Goal: Task Accomplishment & Management: Manage account settings

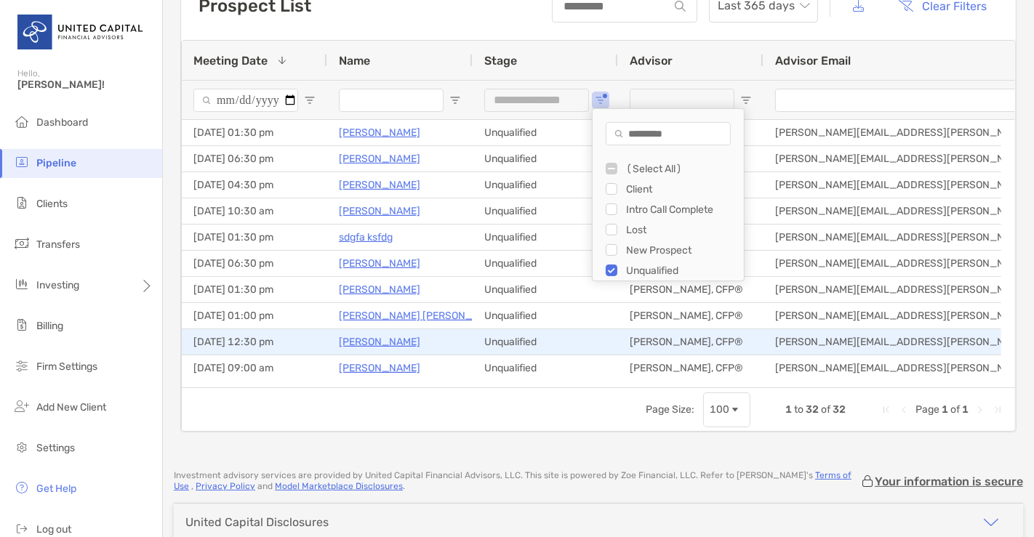
scroll to position [92, 0]
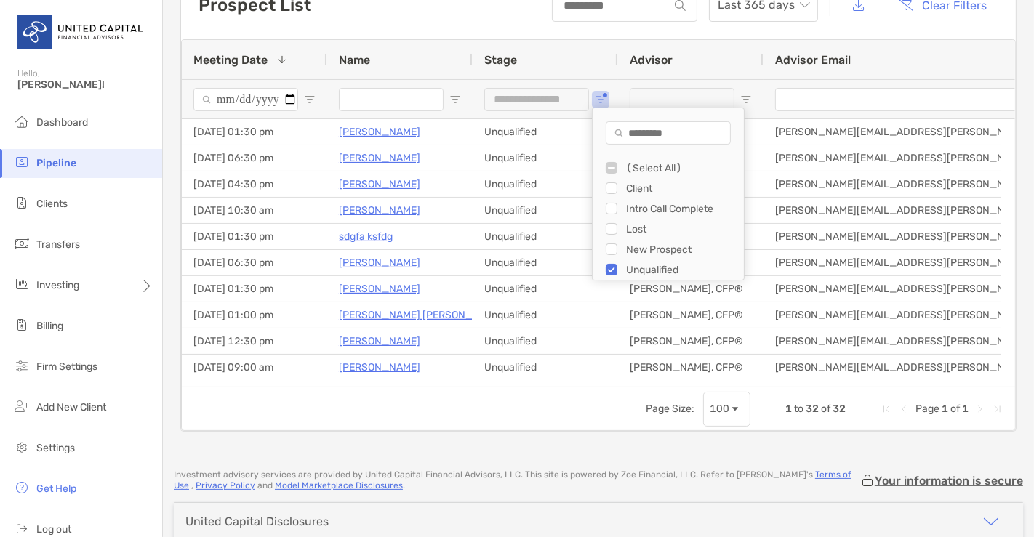
click at [606, 248] on div "Filter List" at bounding box center [612, 250] width 12 height 12
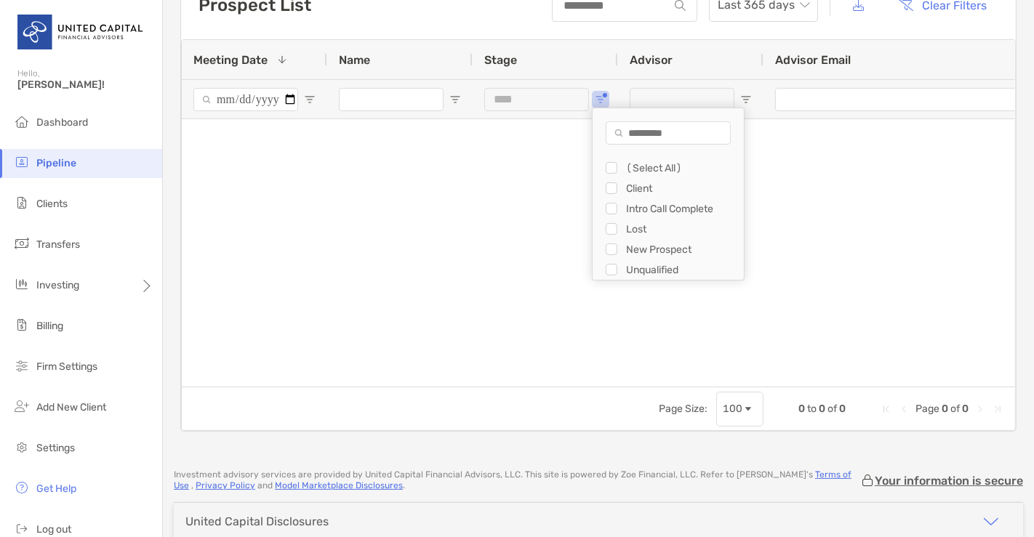
type input "**********"
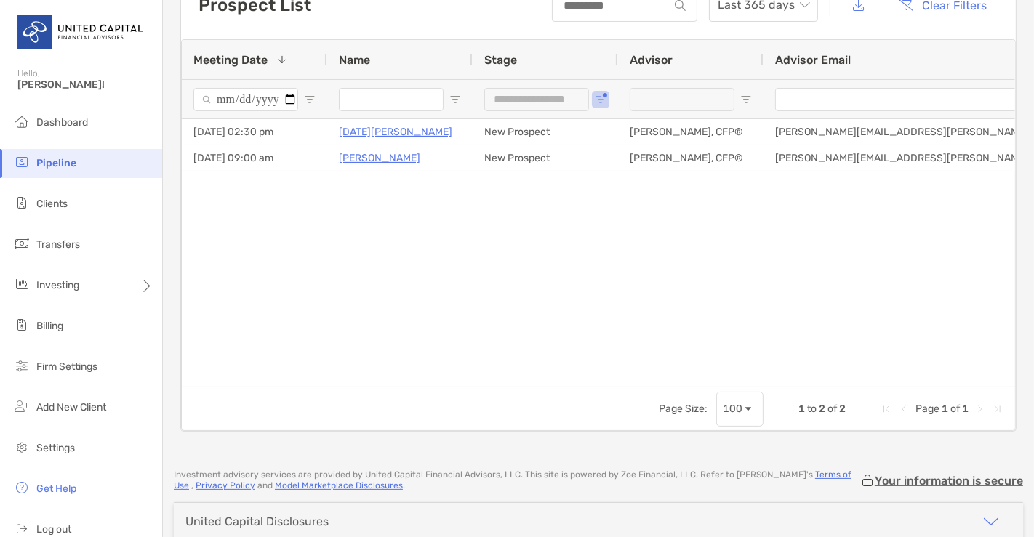
click at [379, 186] on div "09/16/2025 - 02:30 pm Lucia Tahara New Prospect McKenzie Lannon, CFP® Mckenzie.…" at bounding box center [598, 246] width 833 height 254
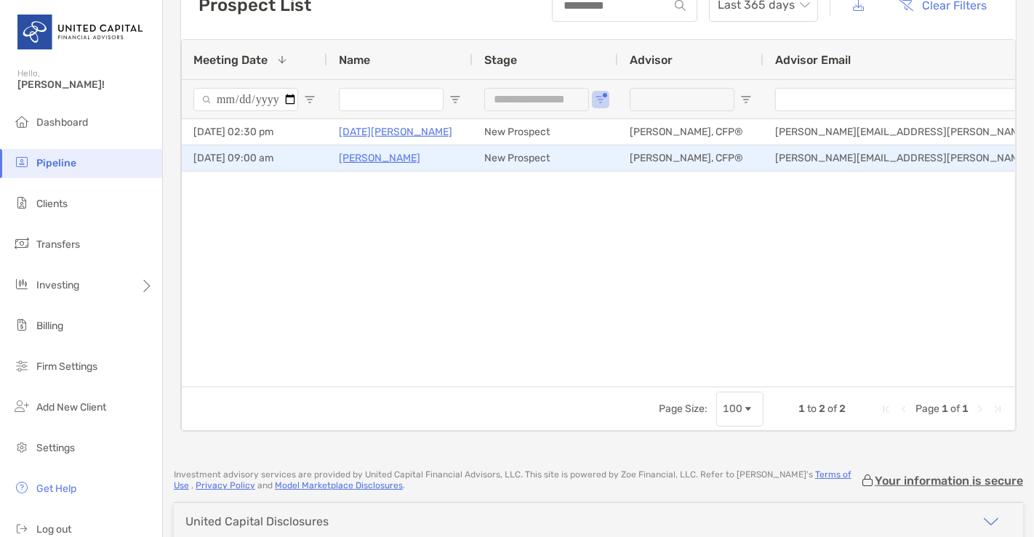
click at [375, 159] on p "[PERSON_NAME]" at bounding box center [379, 158] width 81 height 18
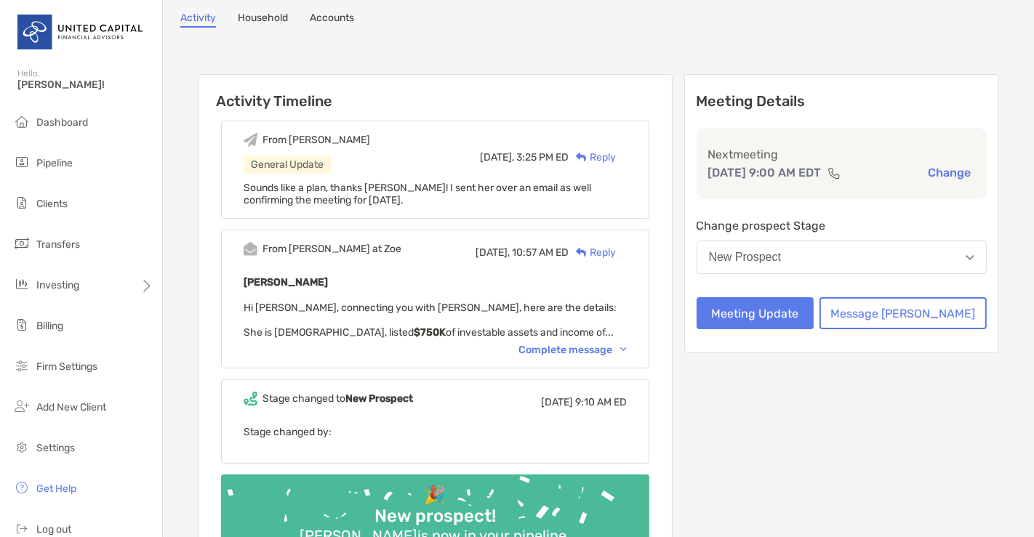
scroll to position [122, 0]
click at [567, 350] on div "Complete message" at bounding box center [572, 350] width 108 height 12
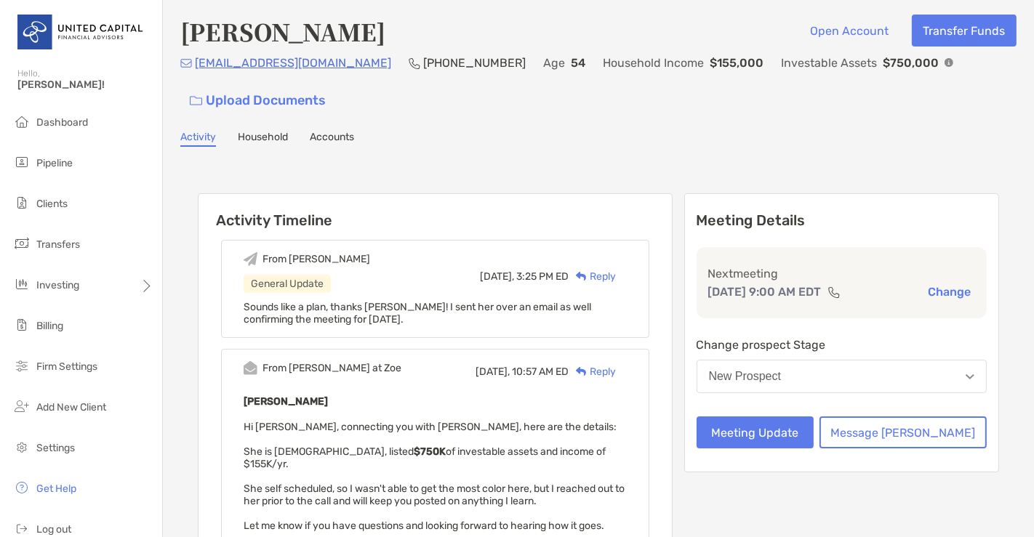
scroll to position [4, 0]
click at [742, 36] on div "[PERSON_NAME] Open Account Transfer Funds" at bounding box center [598, 30] width 836 height 33
drag, startPoint x: 614, startPoint y: 85, endPoint x: 750, endPoint y: 94, distance: 136.3
click at [614, 85] on div "[EMAIL_ADDRESS][DOMAIN_NAME] [PHONE_NUMBER] Age [DEMOGRAPHIC_DATA] Household In…" at bounding box center [598, 84] width 836 height 63
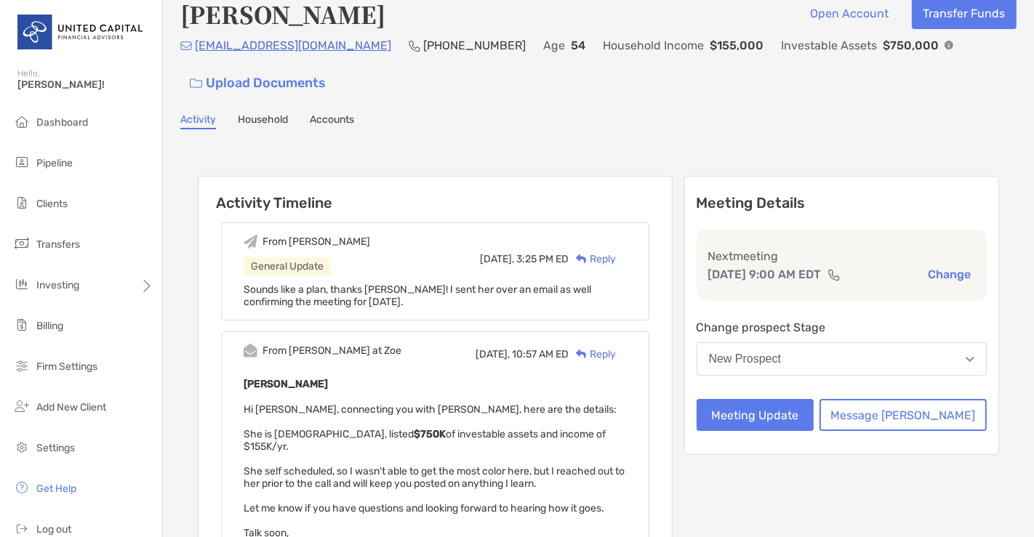
scroll to position [0, 0]
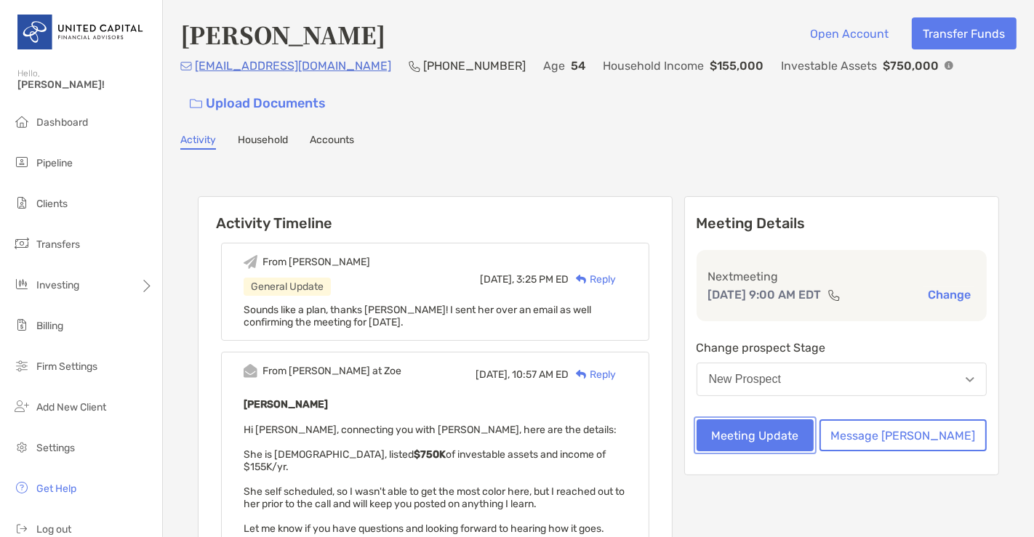
click at [770, 432] on button "Meeting Update" at bounding box center [756, 436] width 118 height 32
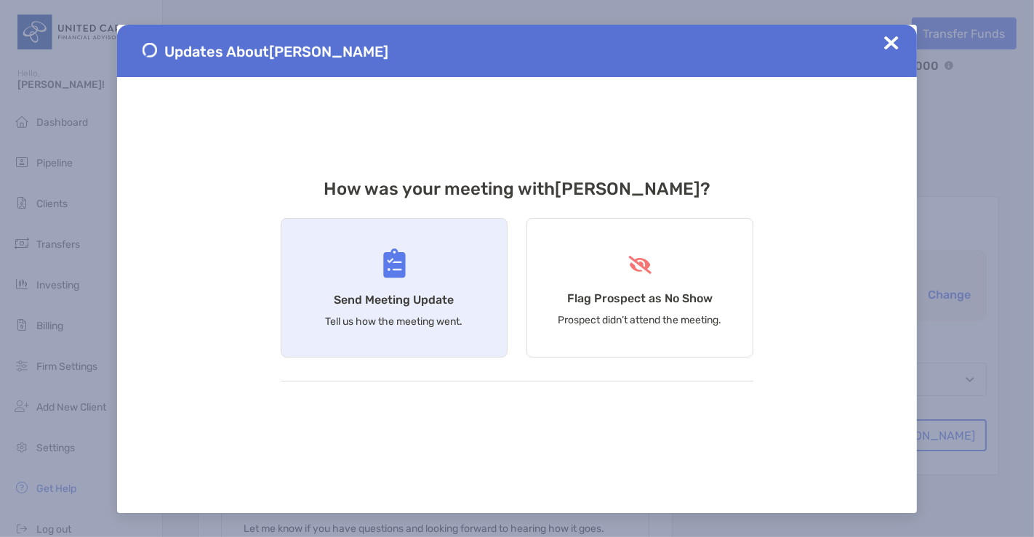
click at [422, 326] on p "Tell us how the meeting went." at bounding box center [394, 322] width 137 height 12
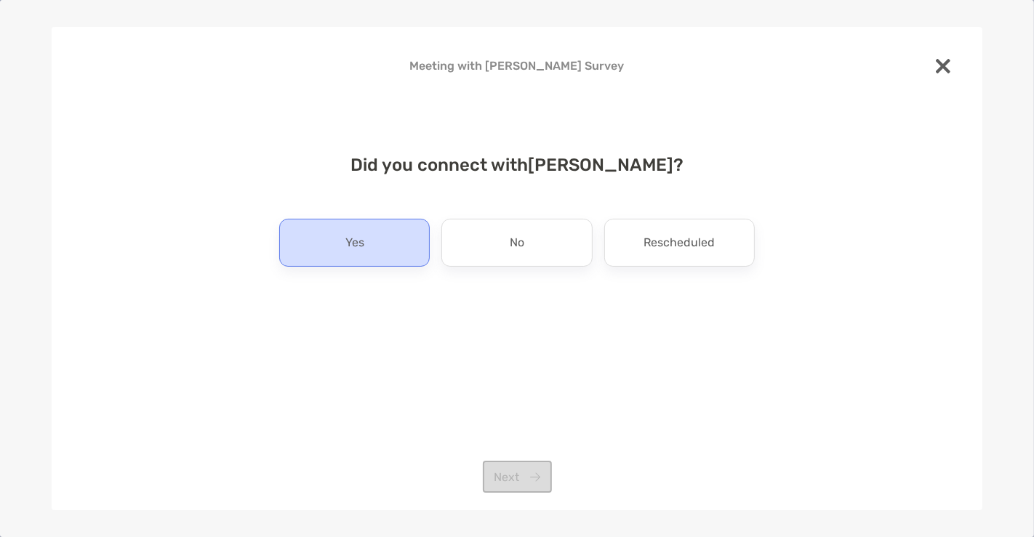
click at [374, 249] on div "Yes" at bounding box center [354, 243] width 151 height 48
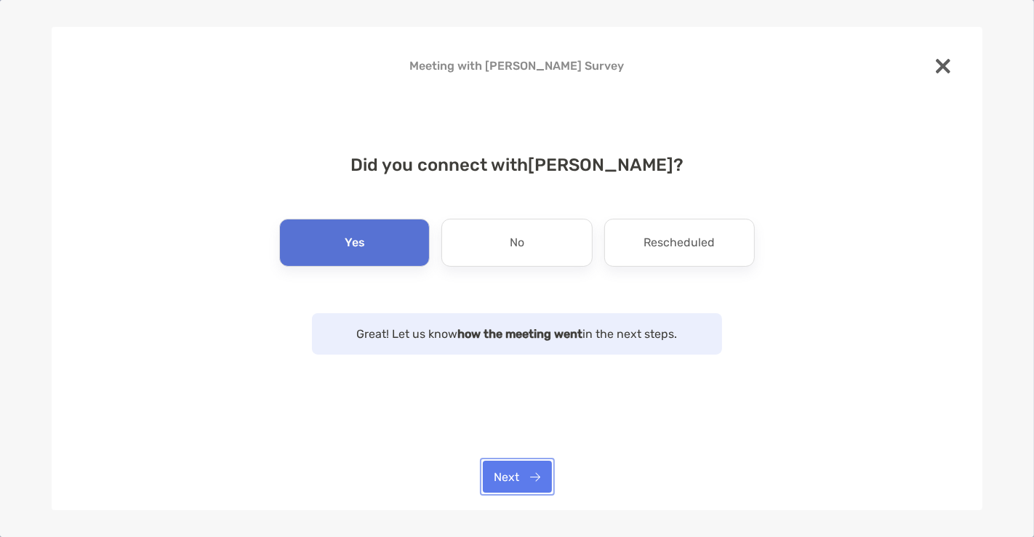
click at [520, 491] on button "Next" at bounding box center [517, 477] width 69 height 32
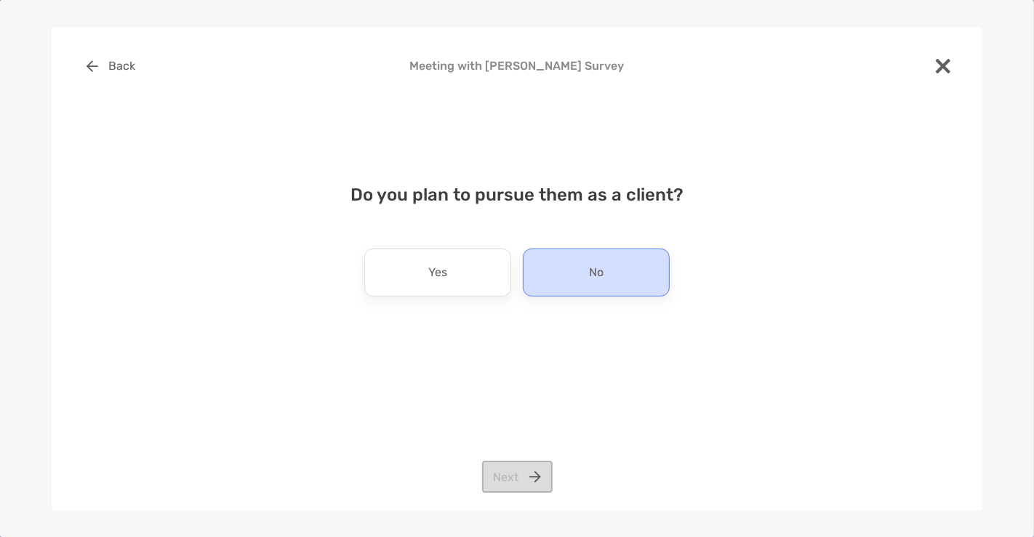
click at [604, 279] on div "No" at bounding box center [596, 273] width 147 height 48
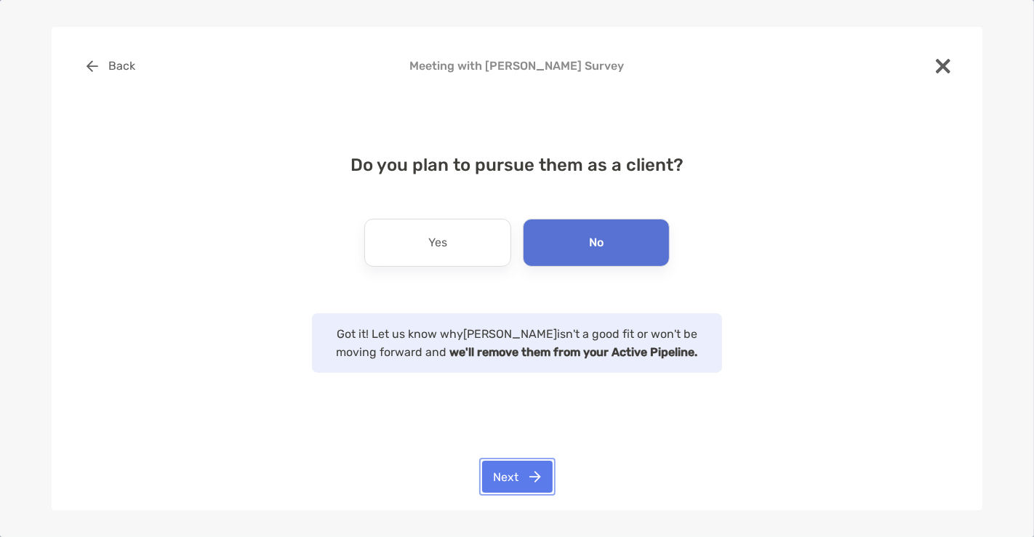
click at [510, 478] on button "Next" at bounding box center [517, 477] width 71 height 32
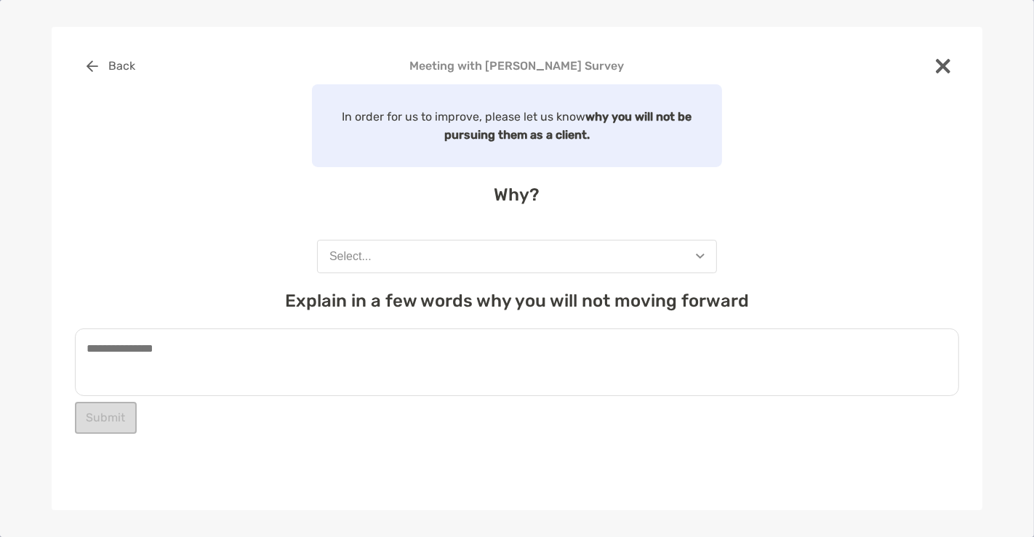
click at [423, 256] on button "Select..." at bounding box center [517, 256] width 400 height 33
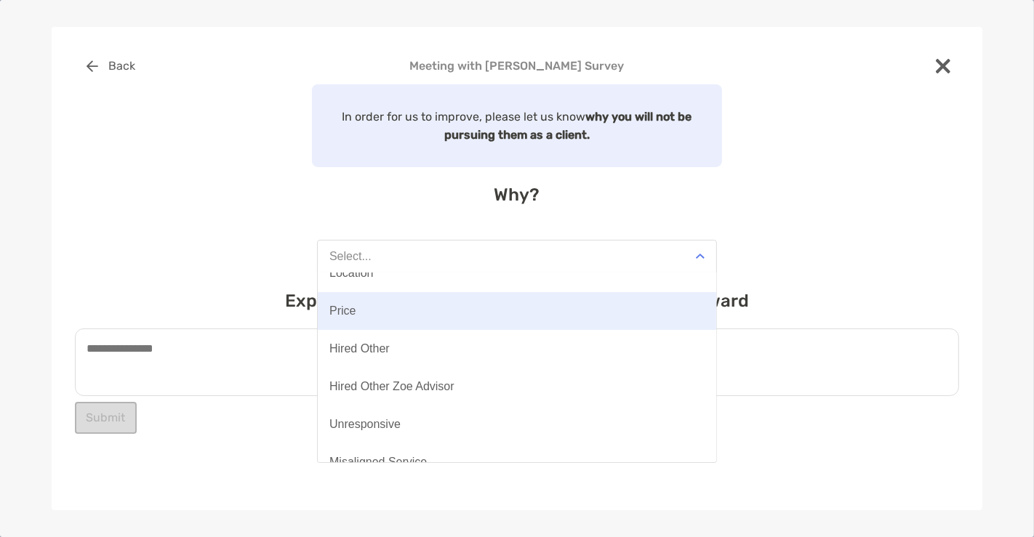
scroll to position [113, 0]
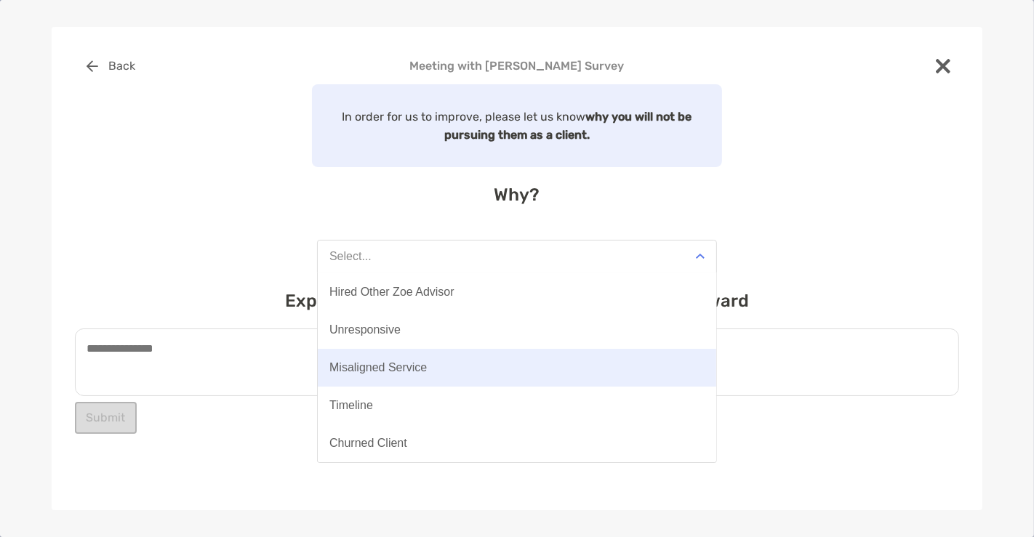
click at [422, 374] on button "Misaligned Service" at bounding box center [517, 368] width 398 height 38
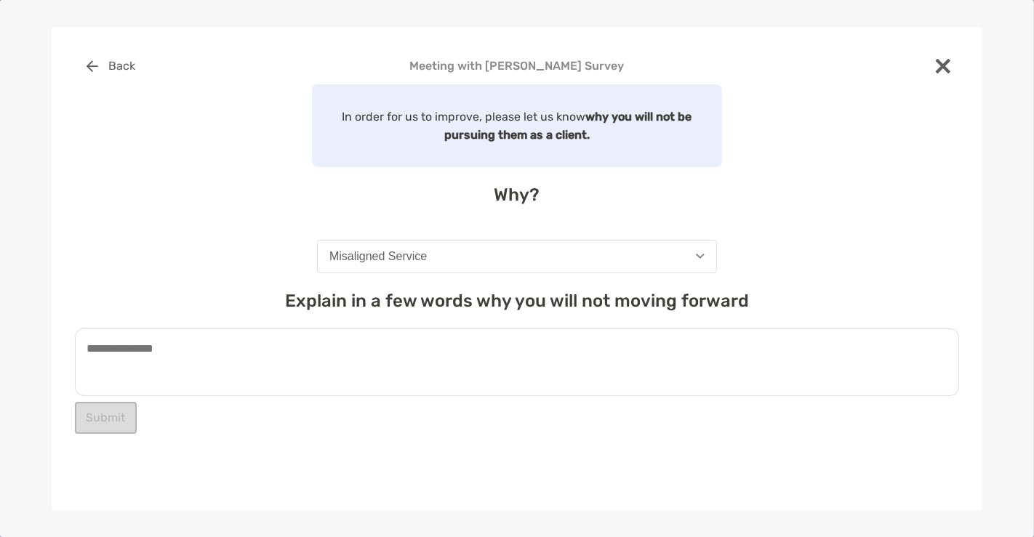
click at [422, 374] on textarea at bounding box center [517, 363] width 884 height 68
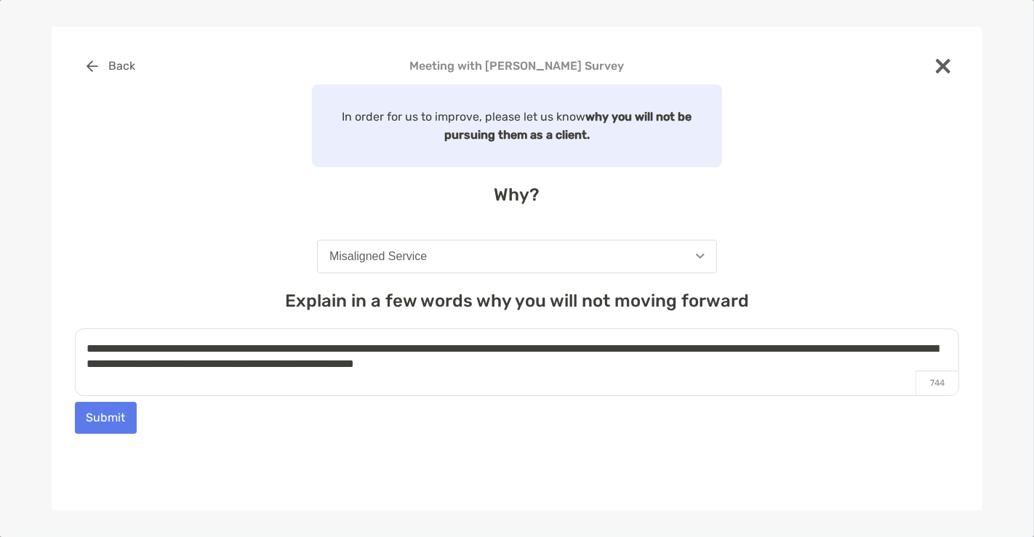
click at [356, 357] on textarea "**********" at bounding box center [517, 363] width 884 height 68
click at [676, 361] on textarea "**********" at bounding box center [517, 363] width 884 height 68
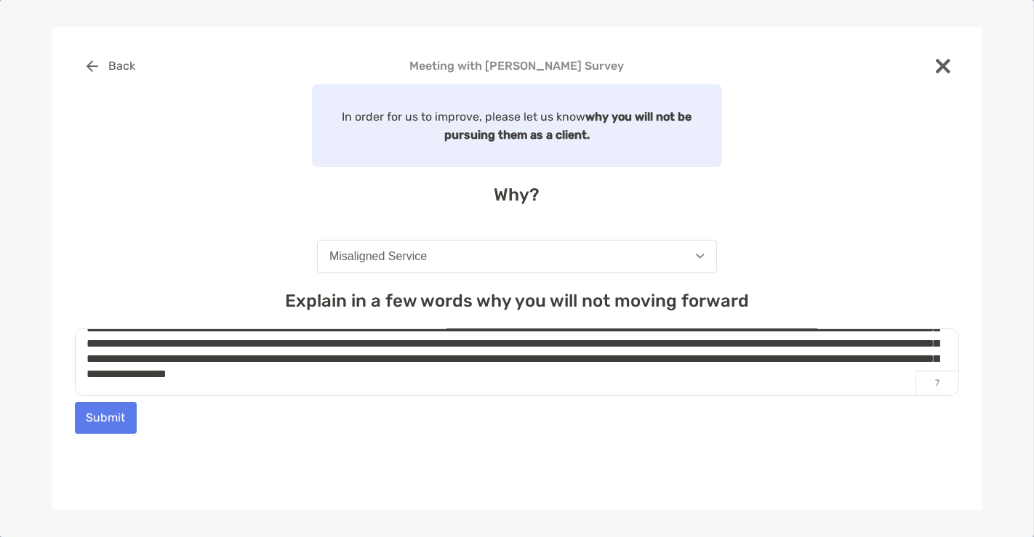
scroll to position [0, 0]
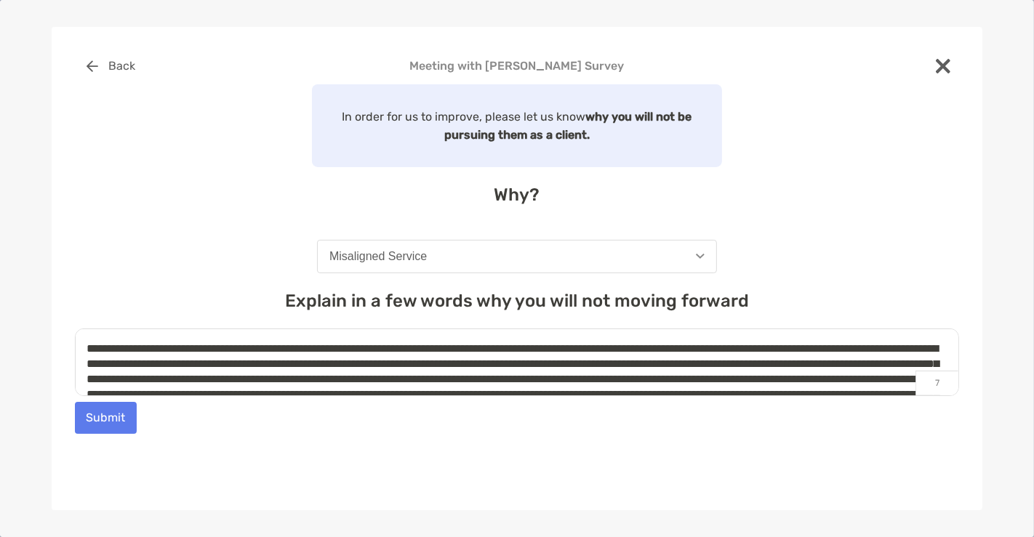
type textarea "**********"
click at [111, 425] on button "Submit" at bounding box center [106, 418] width 62 height 32
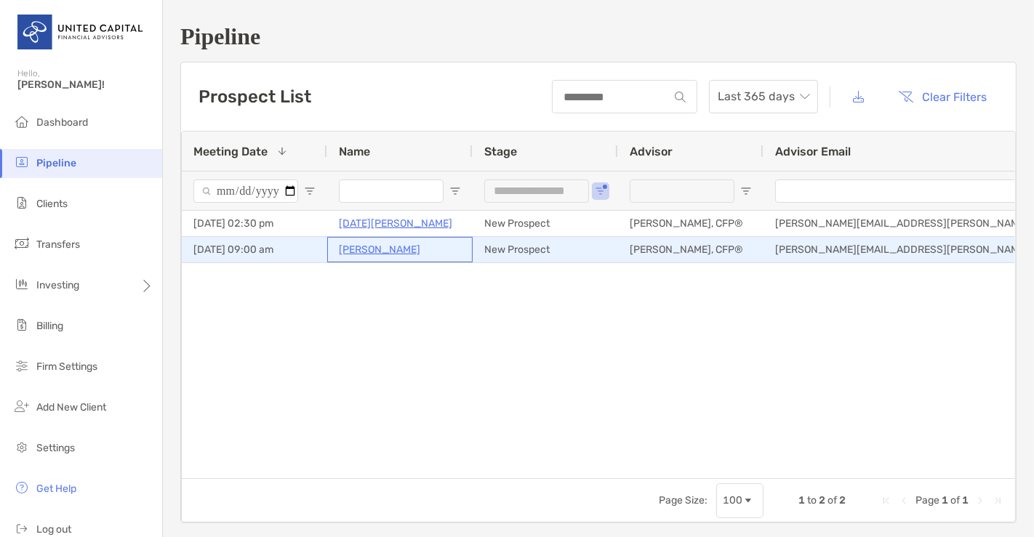
click at [405, 247] on p "[PERSON_NAME]" at bounding box center [379, 250] width 81 height 18
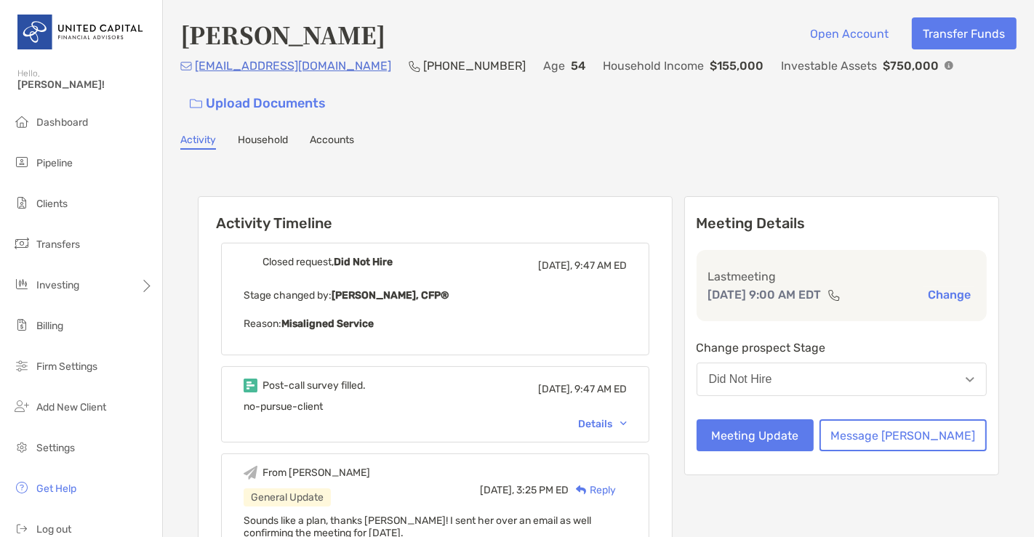
click at [867, 384] on button "Did Not Hire" at bounding box center [842, 379] width 291 height 33
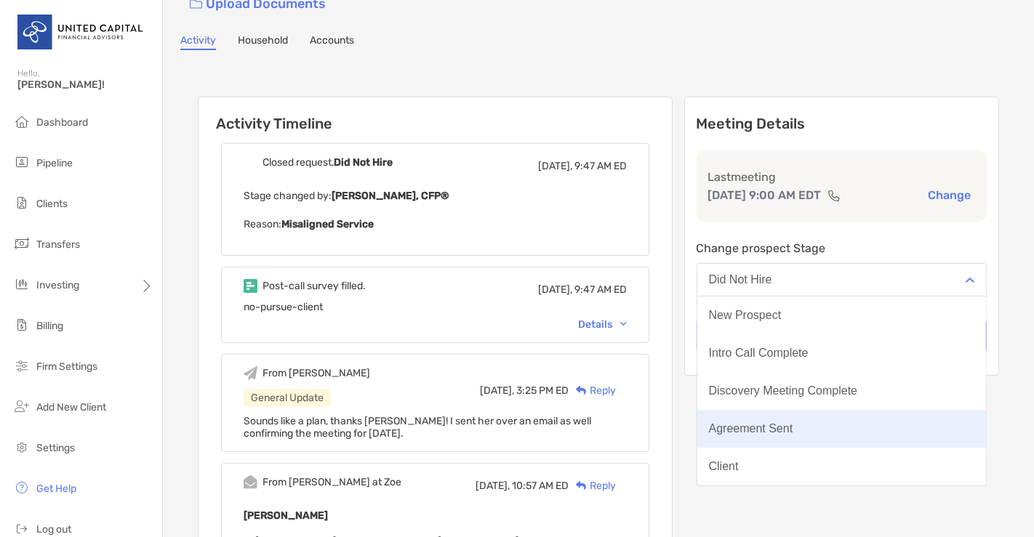
scroll to position [113, 0]
click at [767, 432] on div "Unqualified" at bounding box center [738, 429] width 58 height 13
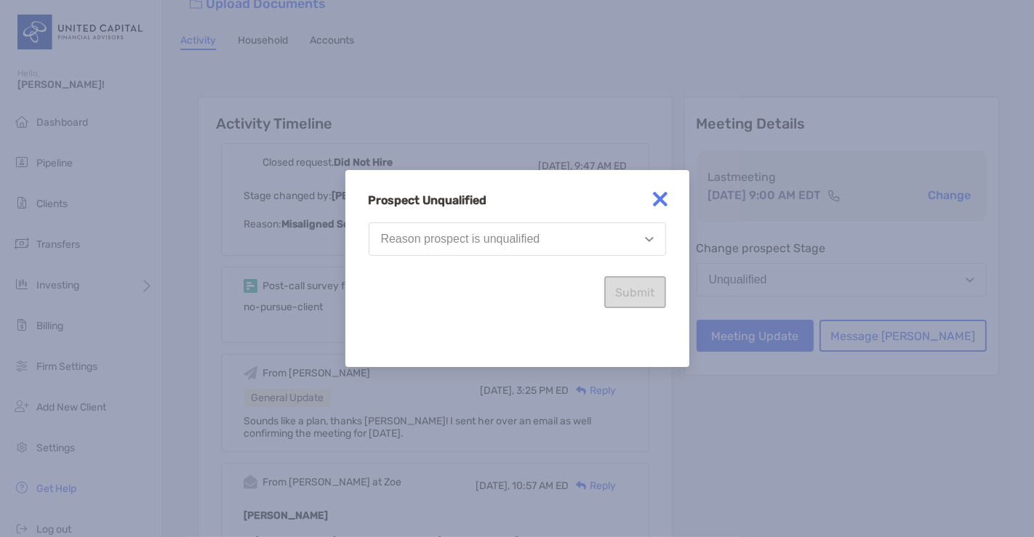
click at [623, 229] on button "Reason prospect is unqualified" at bounding box center [517, 239] width 297 height 33
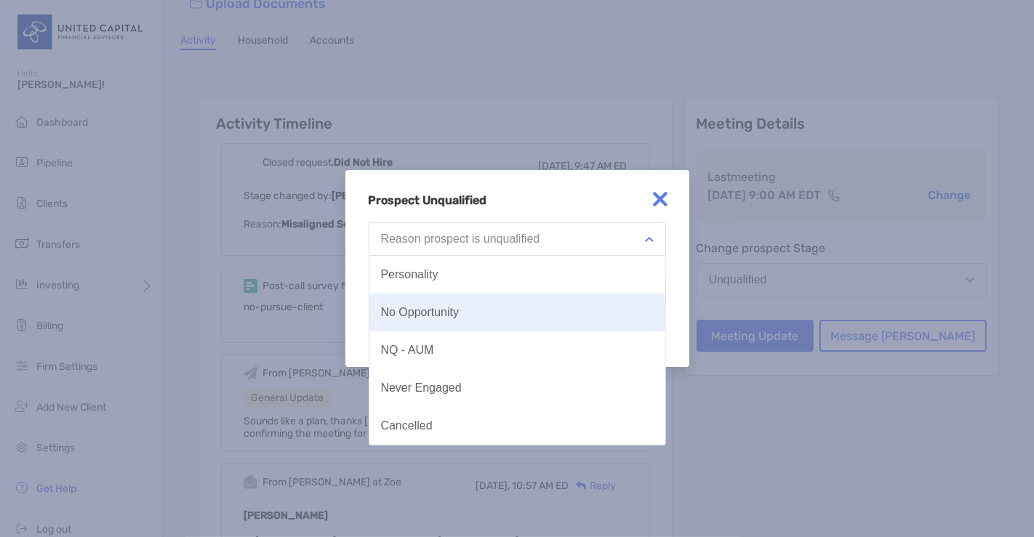
click at [556, 321] on button "No Opportunity" at bounding box center [517, 313] width 296 height 38
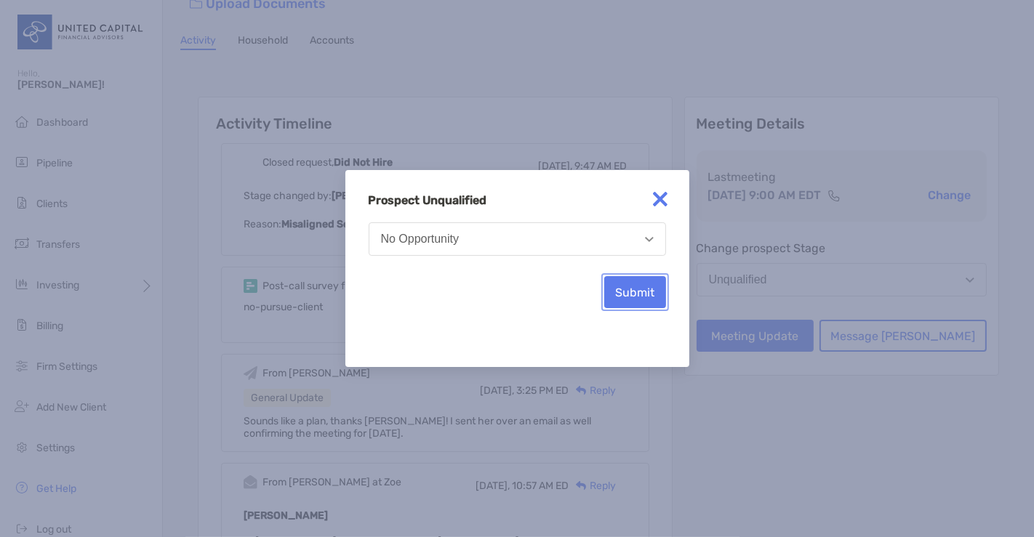
click at [640, 300] on button "Submit" at bounding box center [635, 292] width 62 height 32
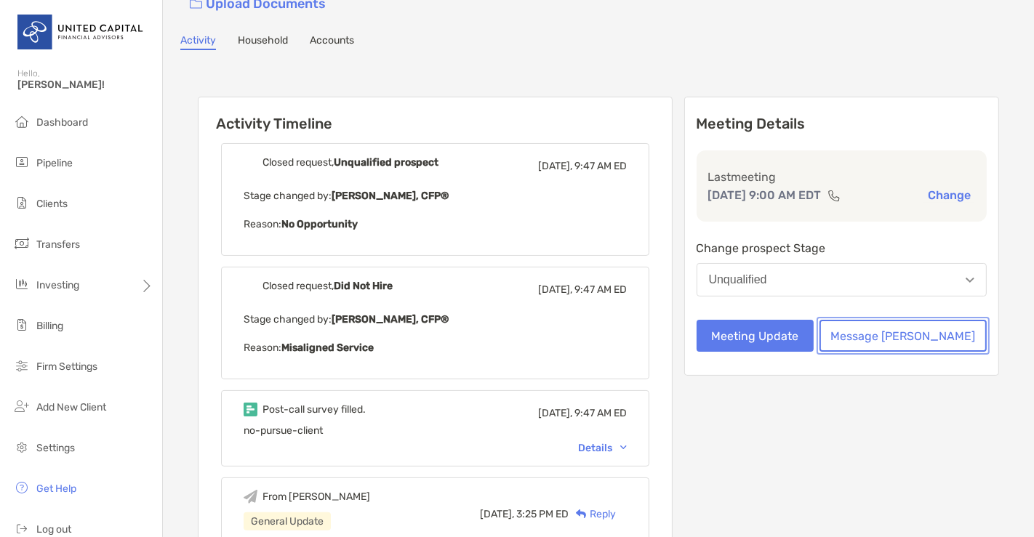
click at [929, 340] on button "Message [PERSON_NAME]" at bounding box center [903, 336] width 167 height 32
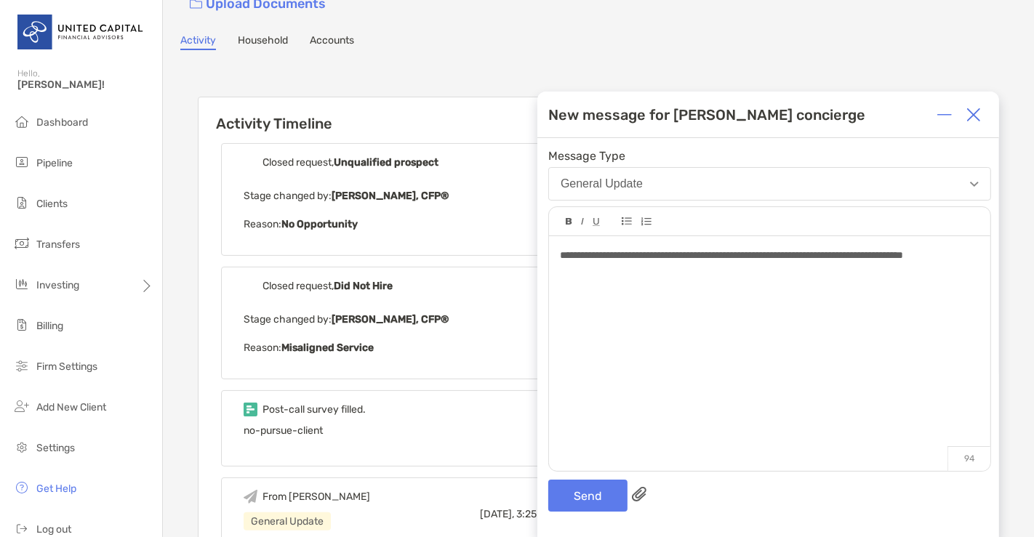
click at [875, 250] on span "**********" at bounding box center [731, 255] width 343 height 10
click at [868, 260] on span "**********" at bounding box center [739, 255] width 358 height 10
click at [860, 263] on div "**********" at bounding box center [769, 255] width 419 height 15
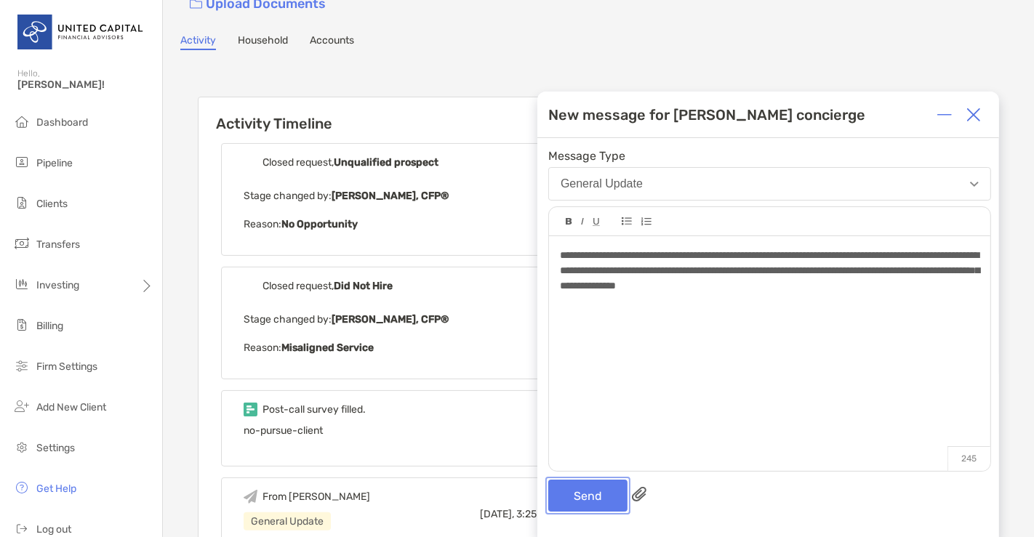
click at [580, 489] on button "Send" at bounding box center [587, 496] width 79 height 32
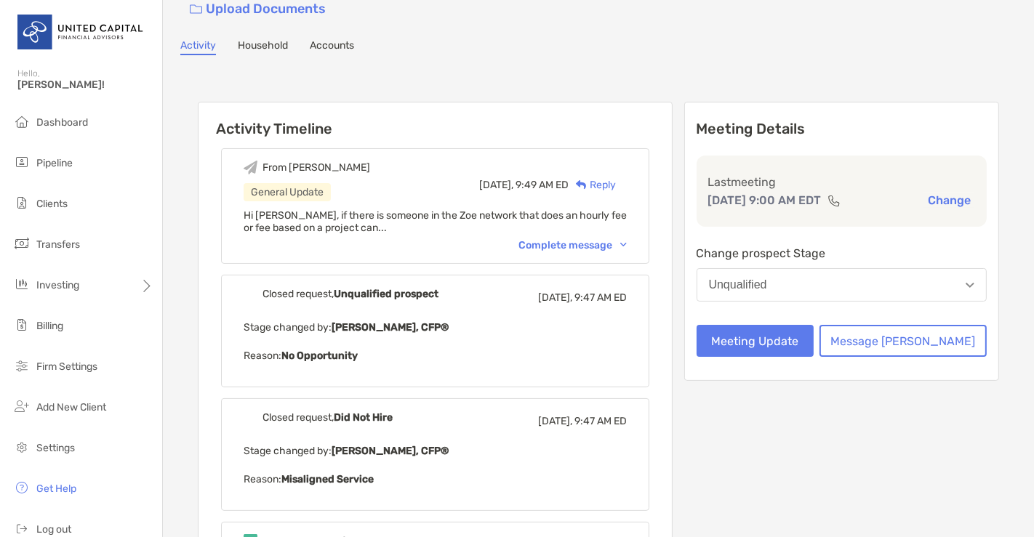
scroll to position [93, 0]
